Goal: Information Seeking & Learning: Learn about a topic

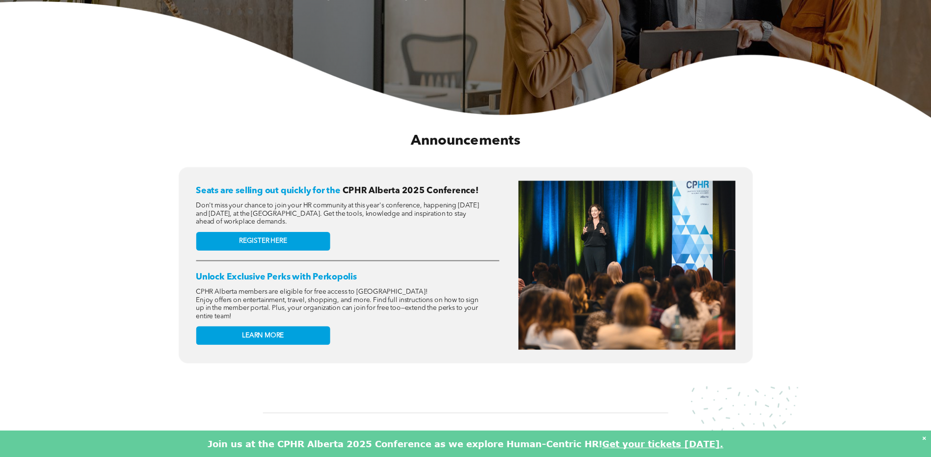
scroll to position [294, 0]
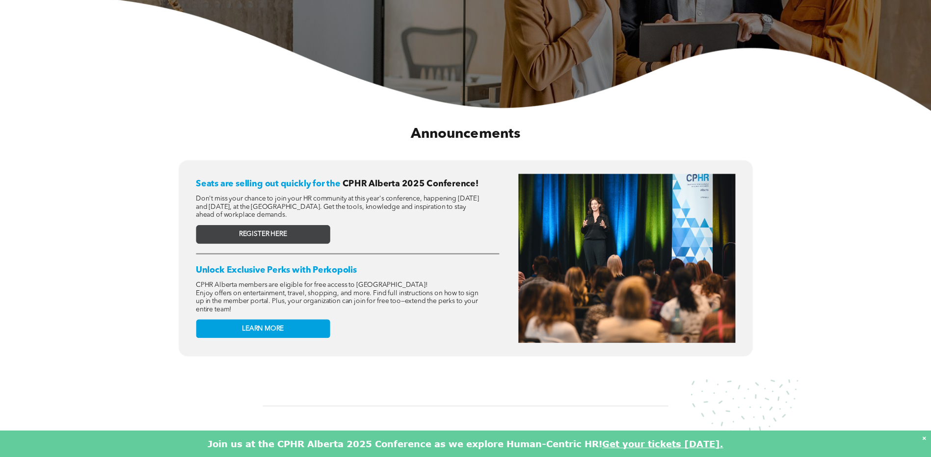
click at [285, 232] on span "REGISTER HERE" at bounding box center [263, 234] width 48 height 8
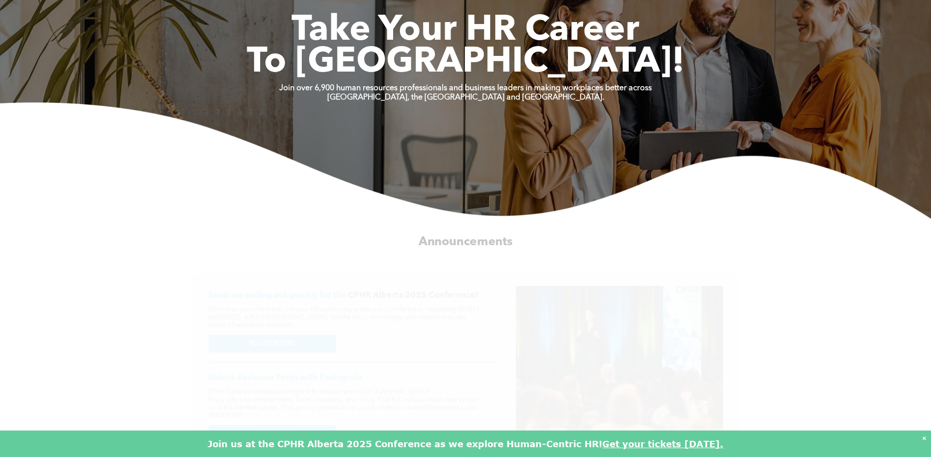
scroll to position [0, 0]
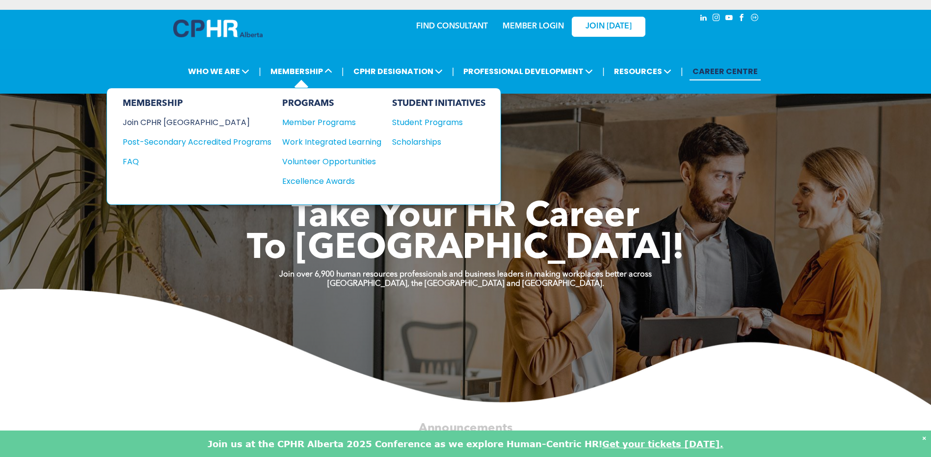
click at [182, 118] on div "Join CPHR [GEOGRAPHIC_DATA]" at bounding box center [190, 122] width 134 height 12
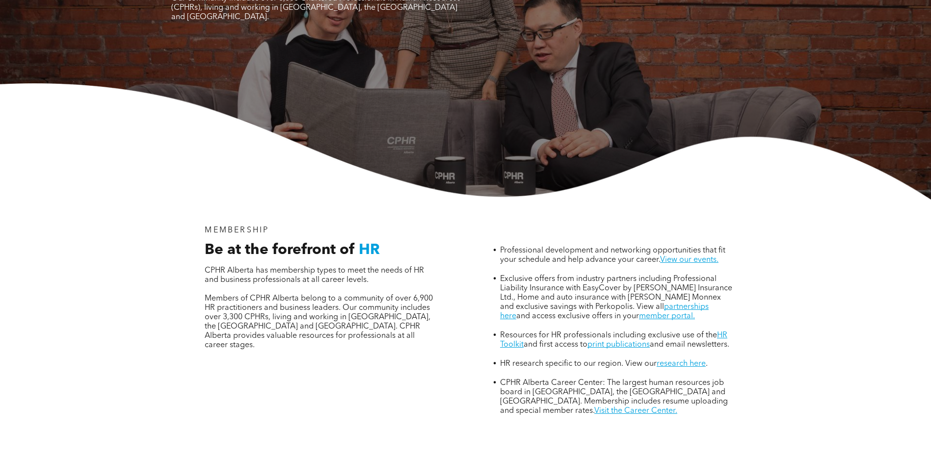
scroll to position [196, 0]
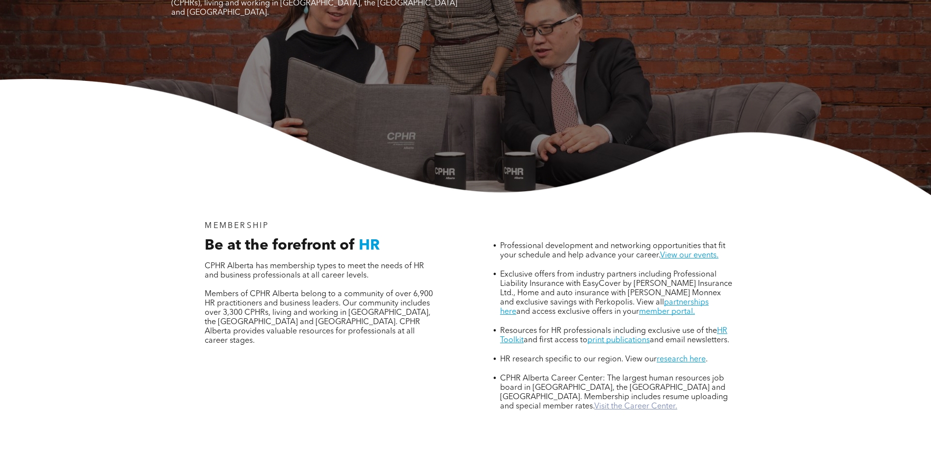
click at [594, 403] on link "Visit the Career Center." at bounding box center [635, 407] width 83 height 8
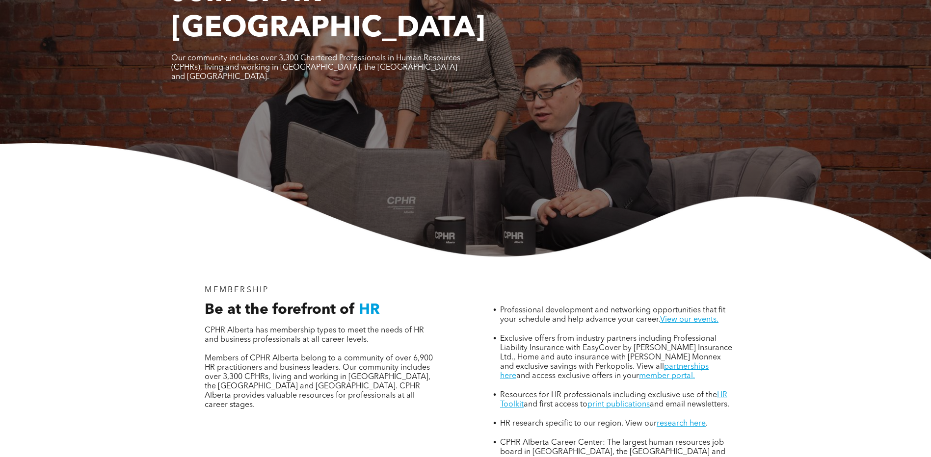
scroll to position [0, 0]
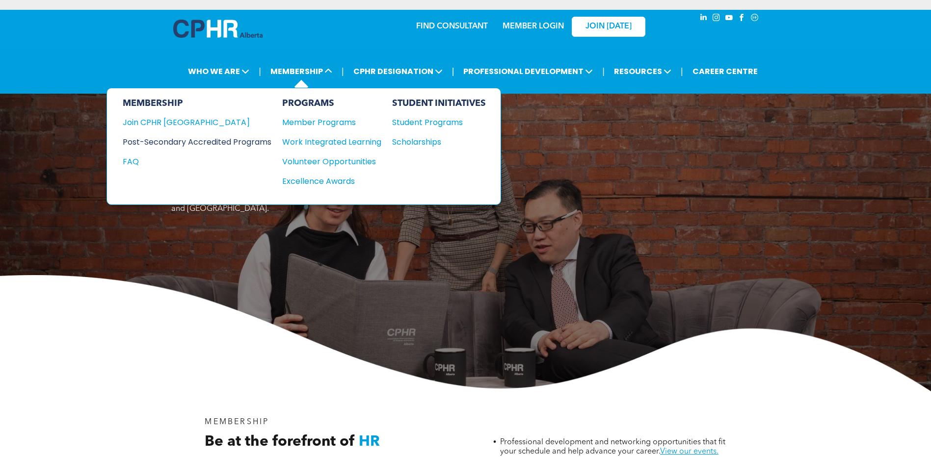
click at [190, 141] on div "Post-Secondary Accredited Programs" at bounding box center [190, 142] width 134 height 12
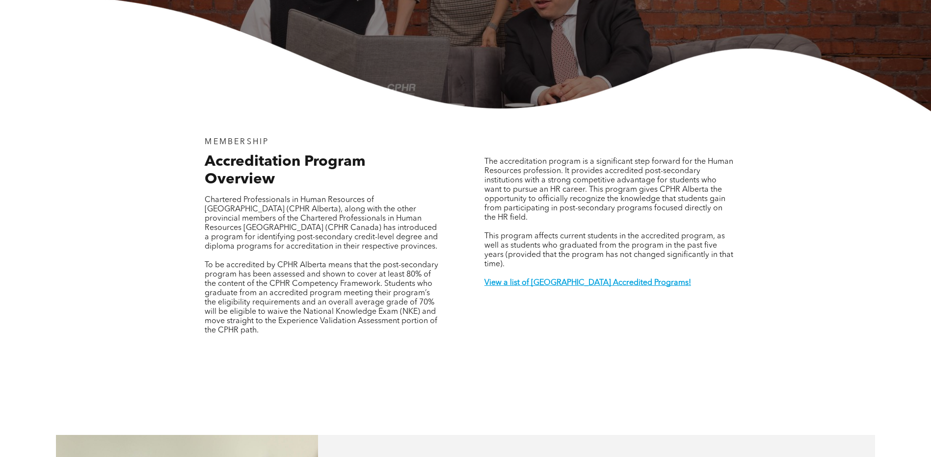
scroll to position [245, 0]
click at [551, 279] on strong "View a list of Alberta Accredited Programs!" at bounding box center [587, 283] width 207 height 8
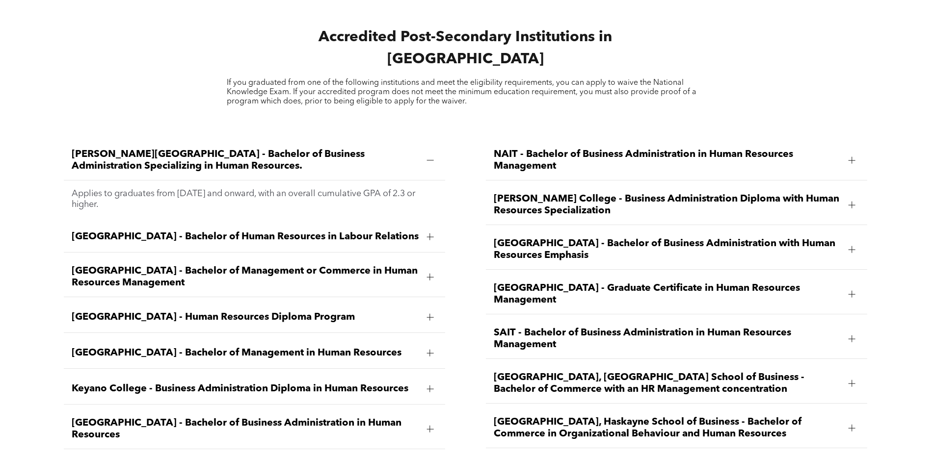
scroll to position [1445, 0]
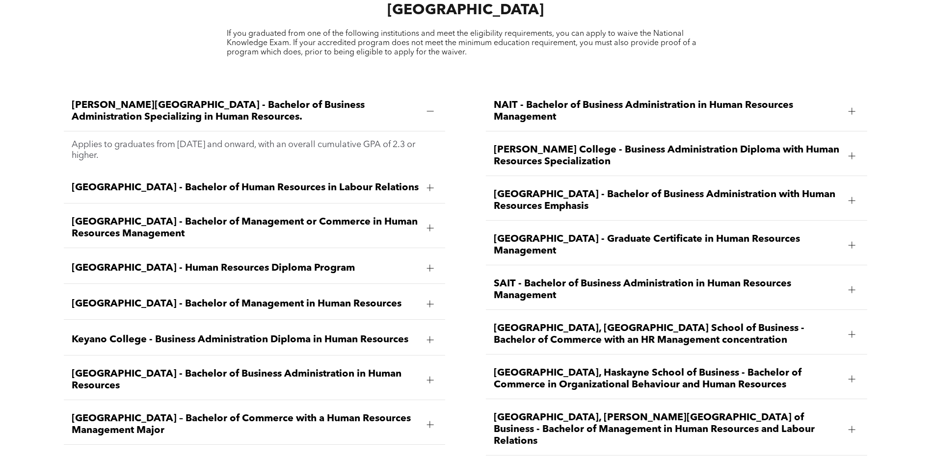
click at [851, 242] on div at bounding box center [852, 245] width 7 height 7
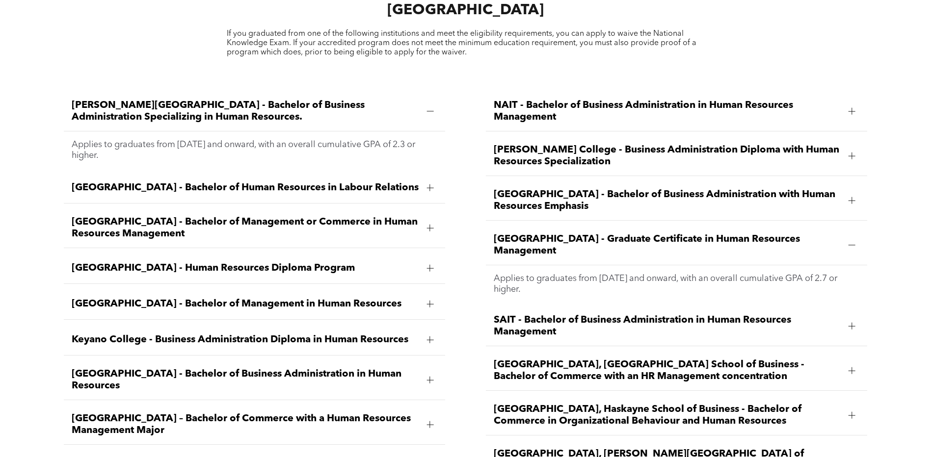
click at [575, 234] on span "Red Deer Polytechnic - Graduate Certificate in Human Resources Management" at bounding box center [667, 246] width 347 height 24
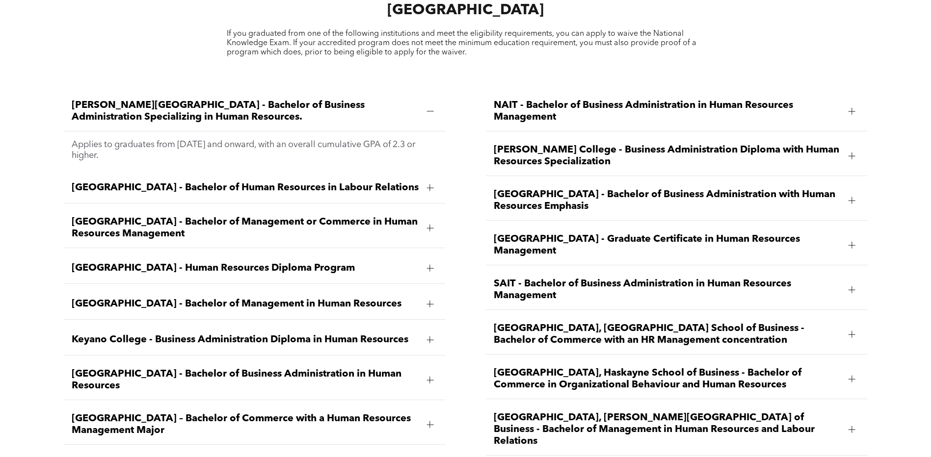
click at [575, 234] on span "Red Deer Polytechnic - Graduate Certificate in Human Resources Management" at bounding box center [667, 246] width 347 height 24
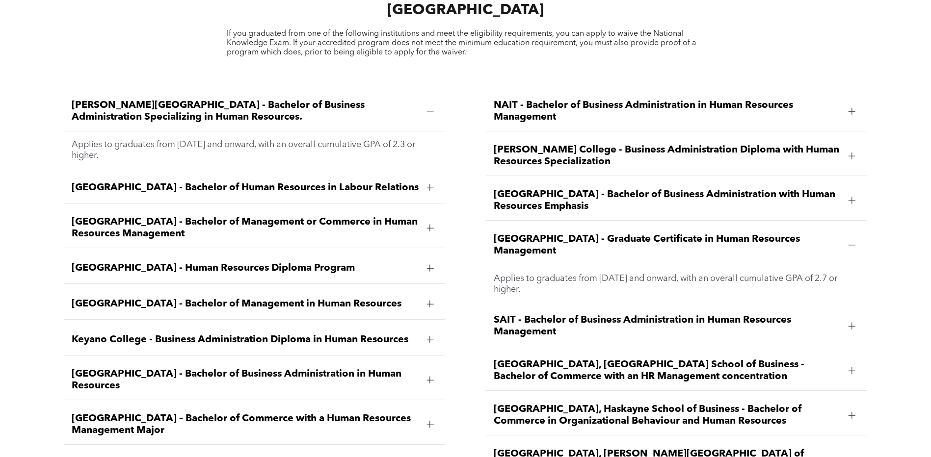
drag, startPoint x: 561, startPoint y: 232, endPoint x: 493, endPoint y: 206, distance: 73.0
click at [493, 226] on div "Red Deer Polytechnic - Graduate Certificate in Human Resources Management" at bounding box center [677, 246] width 382 height 40
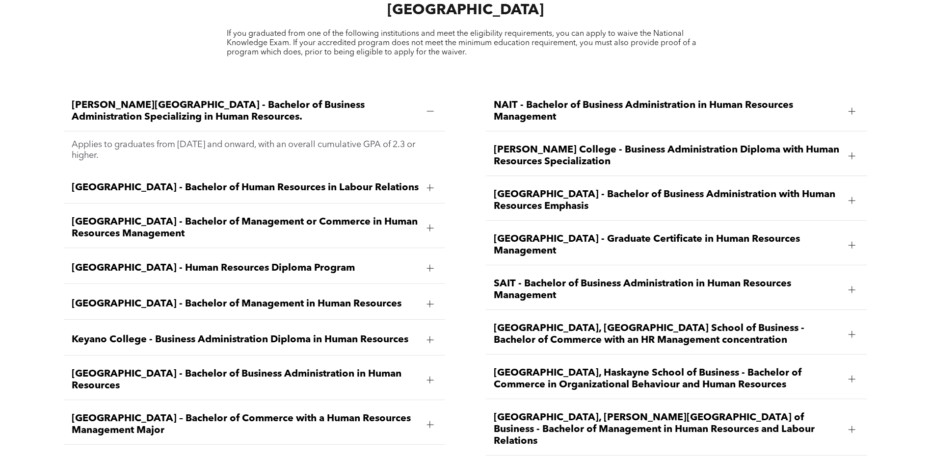
drag, startPoint x: 493, startPoint y: 206, endPoint x: 511, endPoint y: 217, distance: 20.7
copy span "Red Deer Polytechnic - Graduate Certificate in Human Resources Management"
